Goal: Task Accomplishment & Management: Use online tool/utility

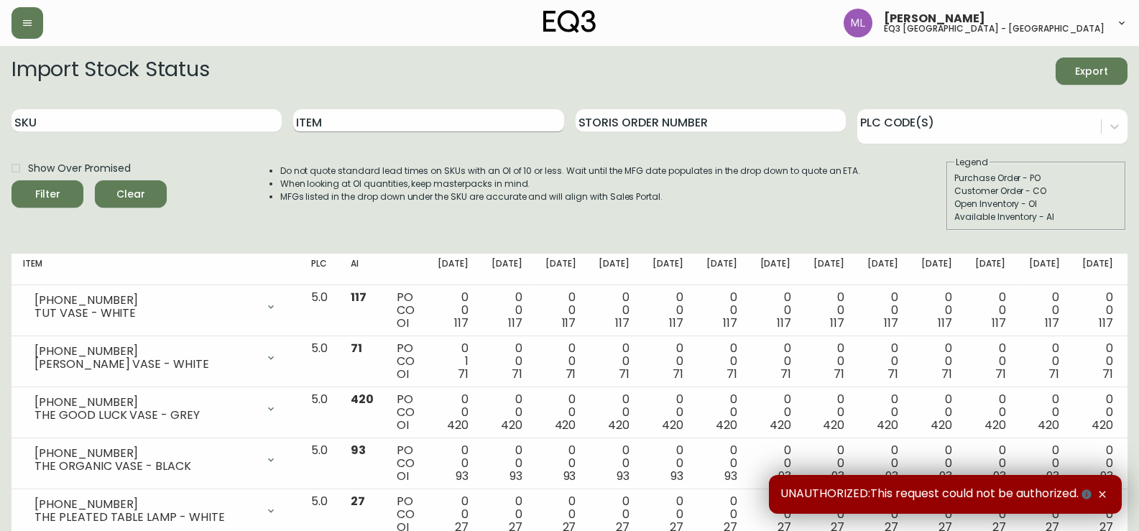
click at [370, 125] on input "Item" at bounding box center [428, 120] width 270 height 23
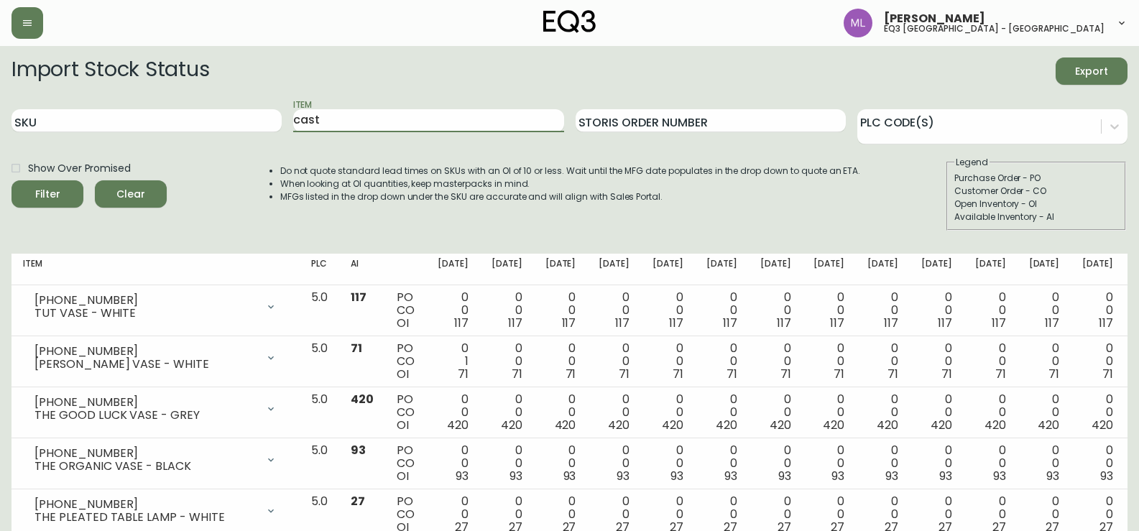
type input "cast"
click at [11, 180] on button "Filter" at bounding box center [47, 193] width 72 height 27
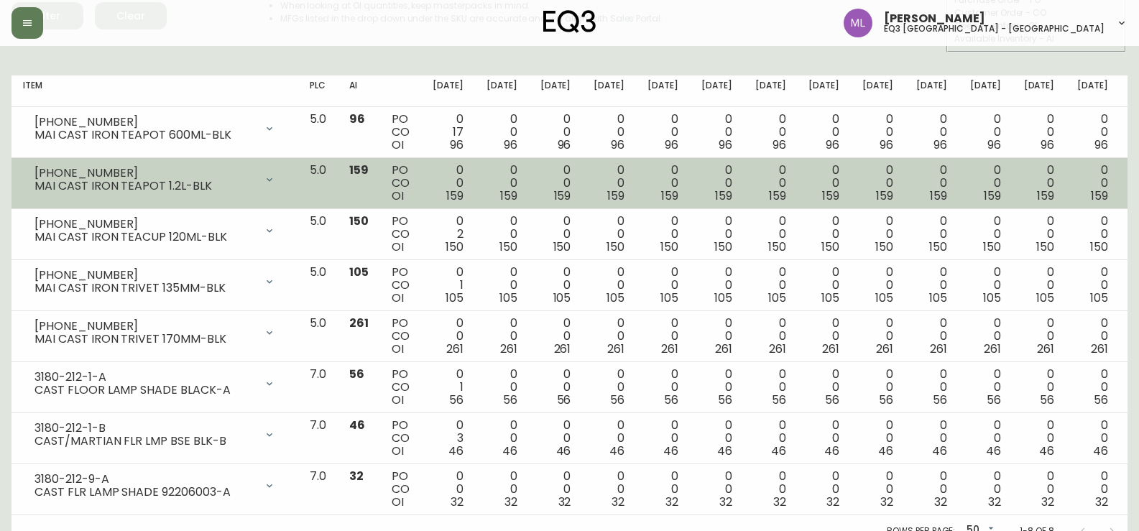
scroll to position [194, 0]
